Goal: Task Accomplishment & Management: Manage account settings

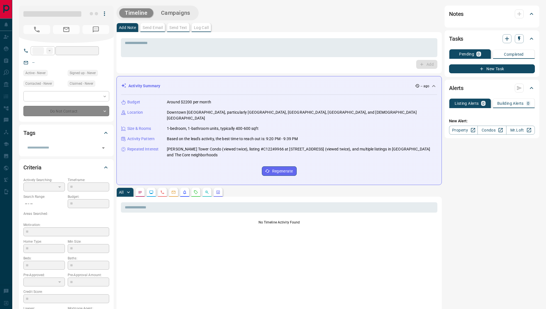
type input "**"
type input "**********"
type input "*"
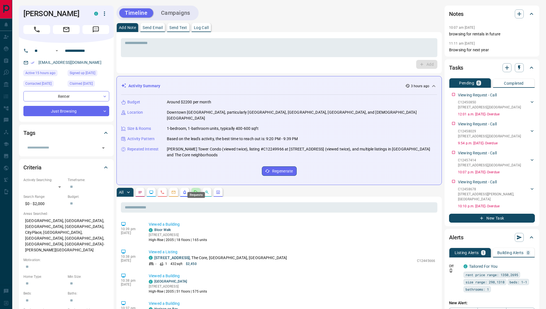
click at [197, 190] on icon "Requests" at bounding box center [195, 192] width 4 height 4
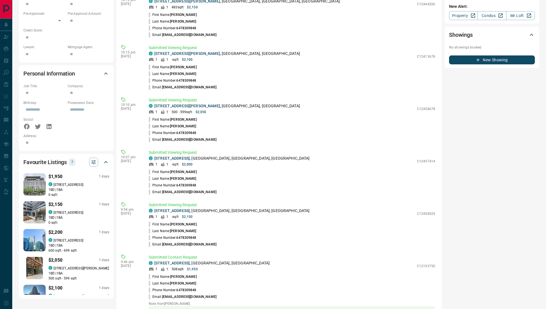
scroll to position [361, 0]
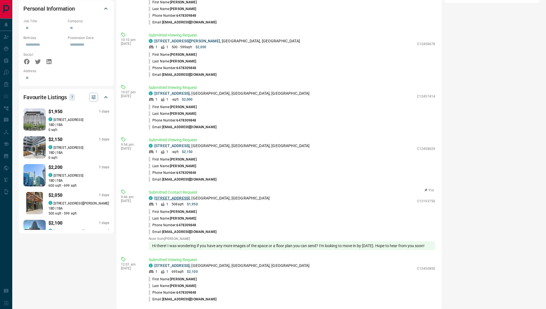
click at [187, 196] on link "[STREET_ADDRESS]" at bounding box center [171, 198] width 35 height 4
click at [188, 143] on link "[STREET_ADDRESS]" at bounding box center [171, 145] width 35 height 4
click at [178, 91] on link "[STREET_ADDRESS]" at bounding box center [171, 93] width 35 height 4
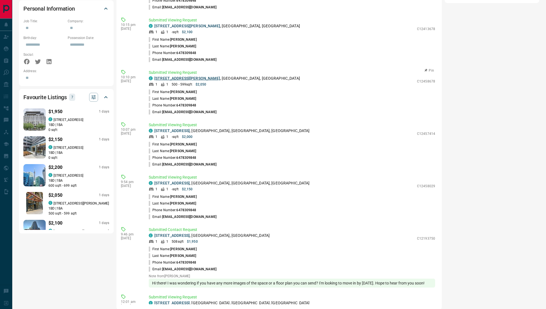
click at [177, 76] on link "[STREET_ADDRESS][PERSON_NAME]" at bounding box center [187, 78] width 66 height 4
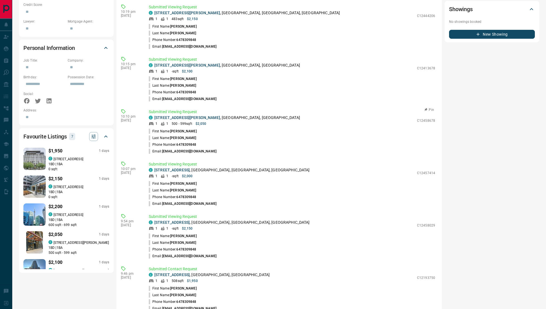
scroll to position [321, 0]
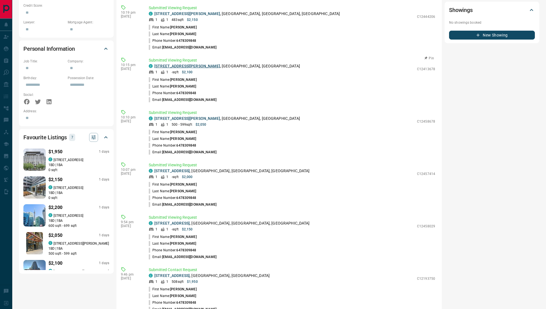
click at [181, 64] on link "[STREET_ADDRESS][PERSON_NAME]" at bounding box center [187, 66] width 66 height 4
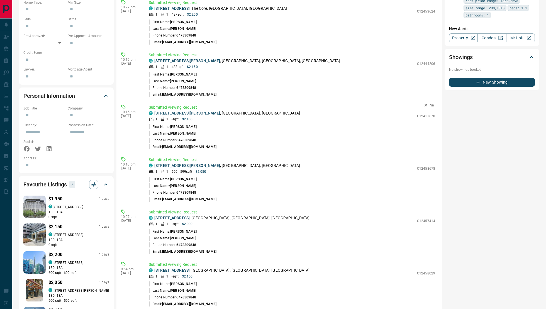
scroll to position [273, 0]
click at [185, 59] on link "[STREET_ADDRESS][PERSON_NAME]" at bounding box center [187, 61] width 66 height 4
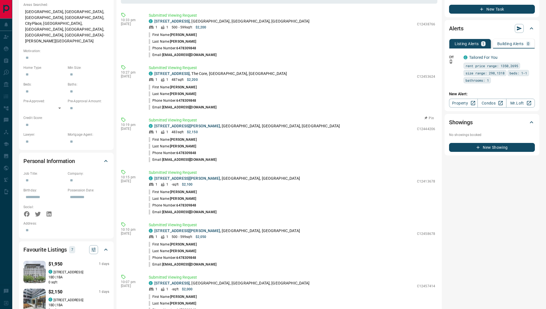
scroll to position [208, 0]
click at [185, 72] on link "[STREET_ADDRESS]" at bounding box center [171, 74] width 35 height 4
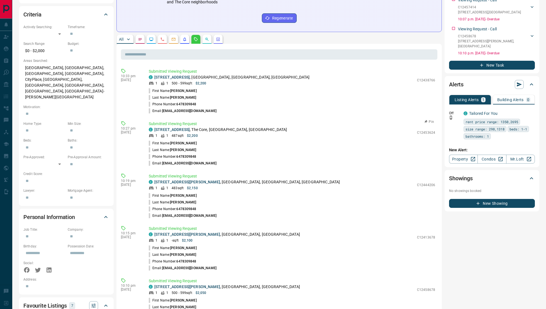
scroll to position [153, 0]
click at [169, 75] on link "[STREET_ADDRESS]" at bounding box center [171, 77] width 35 height 4
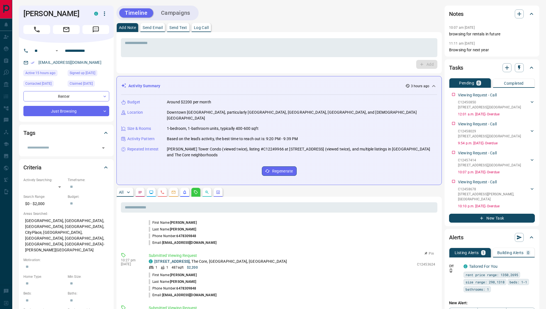
scroll to position [0, 0]
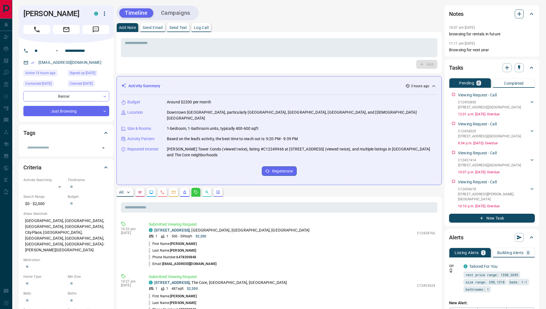
click at [517, 13] on icon "button" at bounding box center [518, 14] width 7 height 7
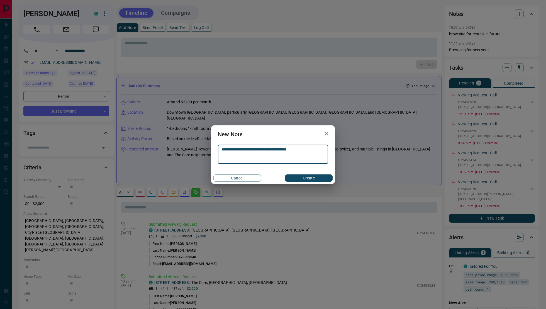
type textarea "**********"
click at [324, 180] on button "Create" at bounding box center [309, 177] width 48 height 7
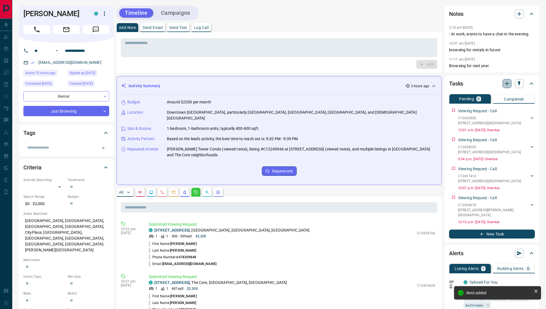
click at [507, 81] on icon "button" at bounding box center [506, 83] width 7 height 7
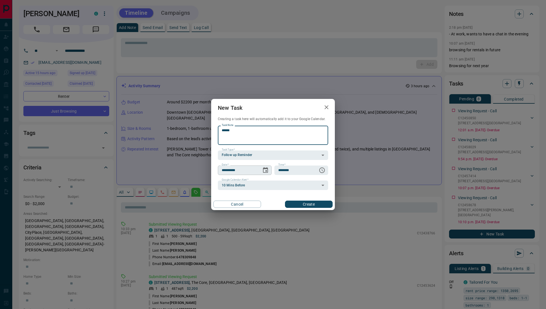
type textarea "******"
click at [261, 170] on button "Choose date, selected date is Oct 15, 2025" at bounding box center [265, 170] width 11 height 11
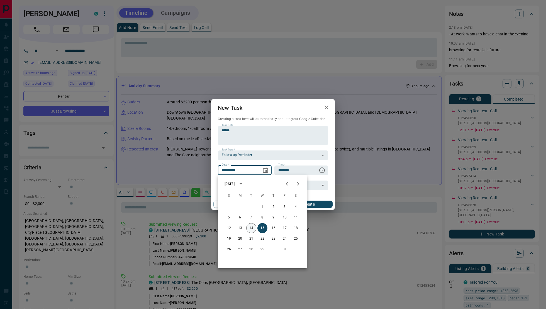
click at [253, 229] on button "14" at bounding box center [251, 228] width 10 height 10
type input "**********"
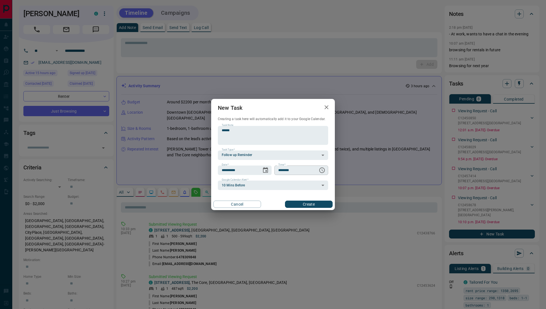
click at [314, 170] on div "******** Time   *" at bounding box center [301, 169] width 54 height 9
click at [320, 169] on icon "Choose time, selected time is 6:00 AM" at bounding box center [322, 170] width 6 height 6
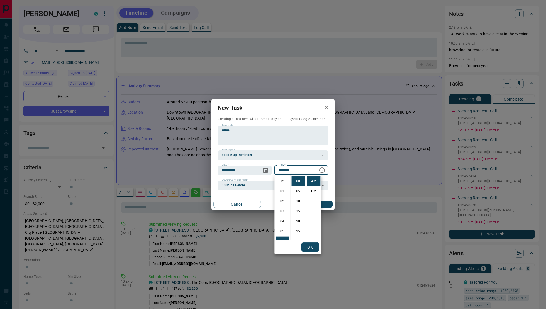
scroll to position [60, 0]
click at [284, 189] on li "07" at bounding box center [281, 190] width 13 height 9
click at [313, 190] on li "PM" at bounding box center [313, 190] width 13 height 9
type input "********"
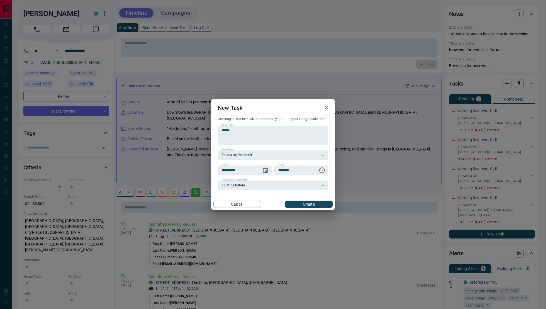
scroll to position [8, 0]
click at [302, 205] on button "Create" at bounding box center [309, 203] width 48 height 7
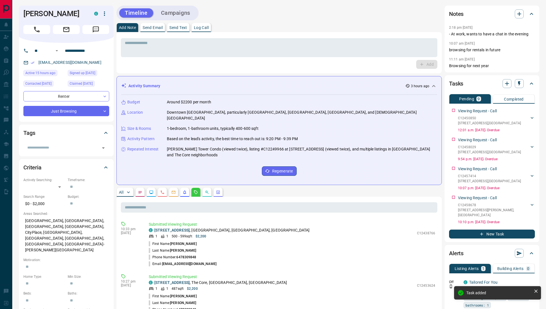
click at [98, 117] on div "**********" at bounding box center [66, 82] width 95 height 79
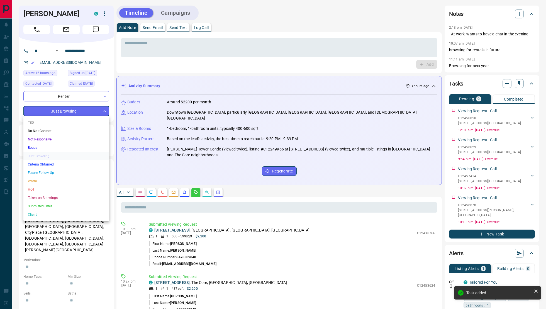
click at [50, 173] on li "Future Follow Up" at bounding box center [66, 172] width 86 height 8
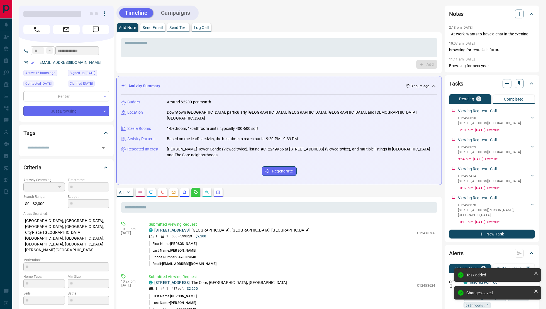
type input "*"
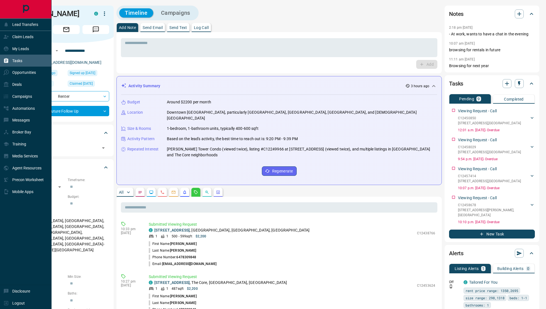
click at [8, 55] on div "Tasks" at bounding box center [25, 61] width 51 height 12
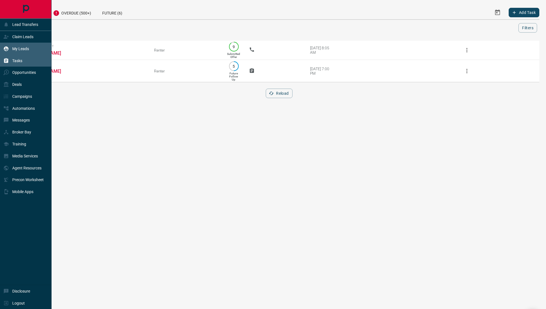
click at [27, 50] on p "My Leads" at bounding box center [20, 48] width 17 height 4
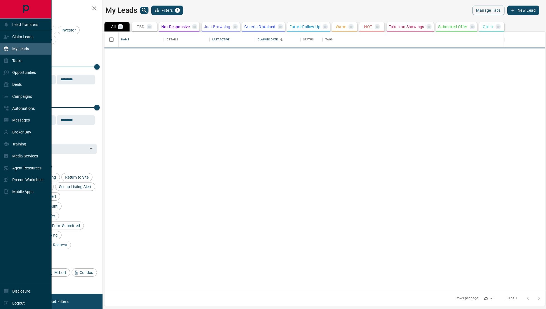
scroll to position [259, 440]
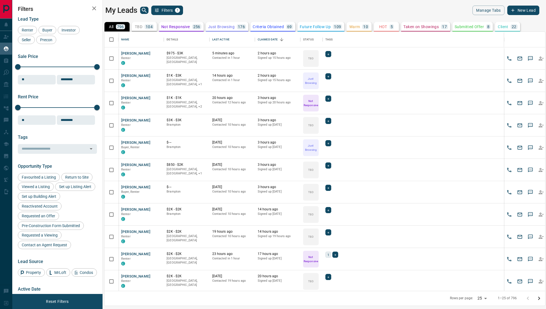
click at [150, 28] on p "104" at bounding box center [149, 27] width 7 height 4
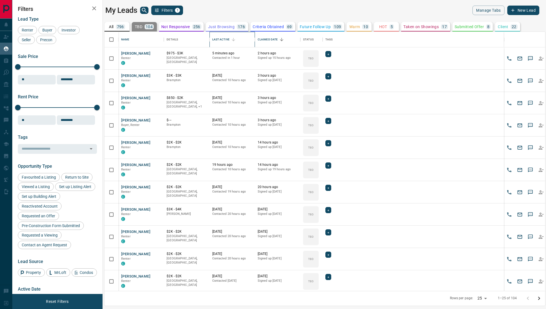
click at [229, 42] on div "Last Active" at bounding box center [220, 40] width 17 height 16
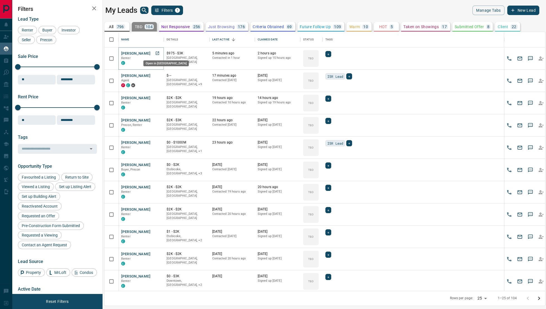
click at [156, 53] on icon "Open in New Tab" at bounding box center [157, 53] width 4 height 4
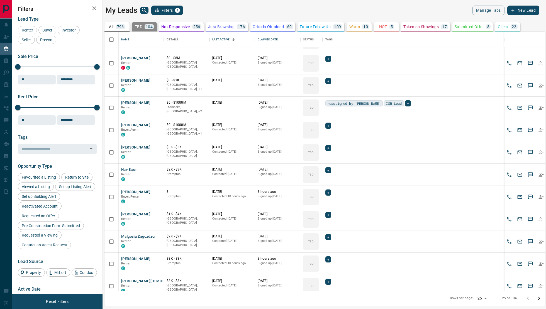
scroll to position [313, 0]
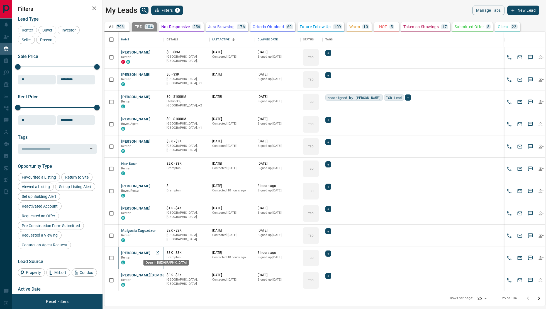
click at [158, 253] on icon "Open in New Tab" at bounding box center [157, 252] width 3 height 3
